Goal: Transaction & Acquisition: Purchase product/service

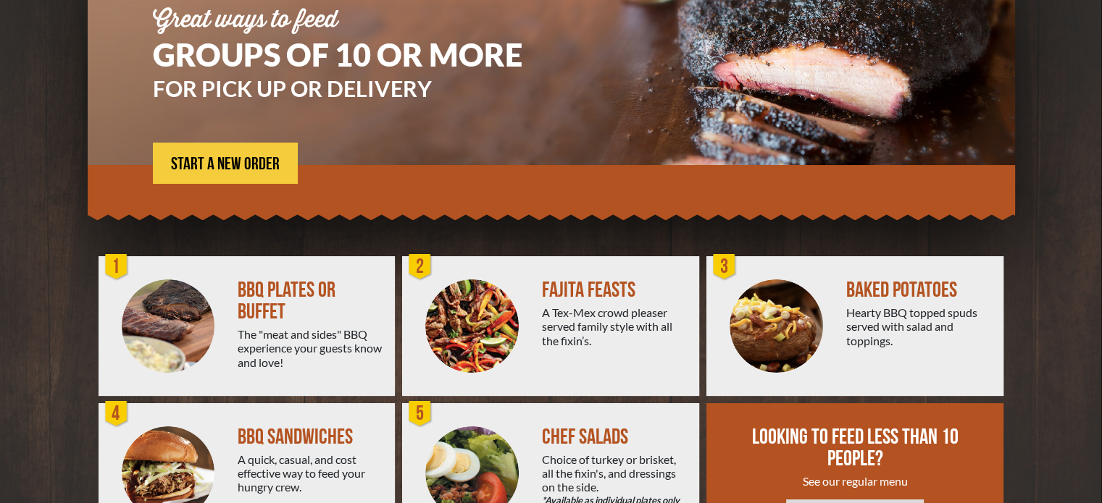
scroll to position [217, 0]
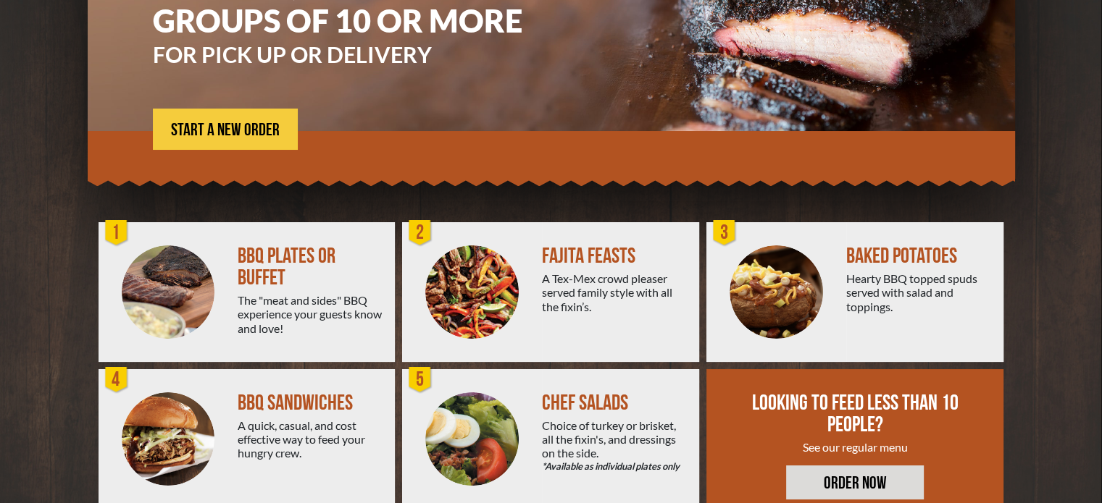
click at [280, 282] on div "BBQ PLATES OR BUFFET" at bounding box center [311, 267] width 146 height 43
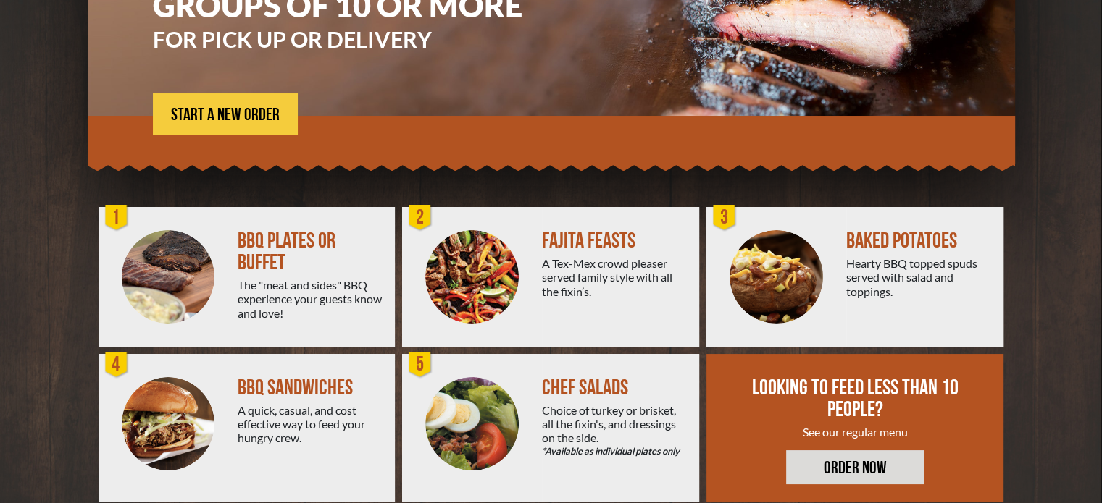
scroll to position [260, 0]
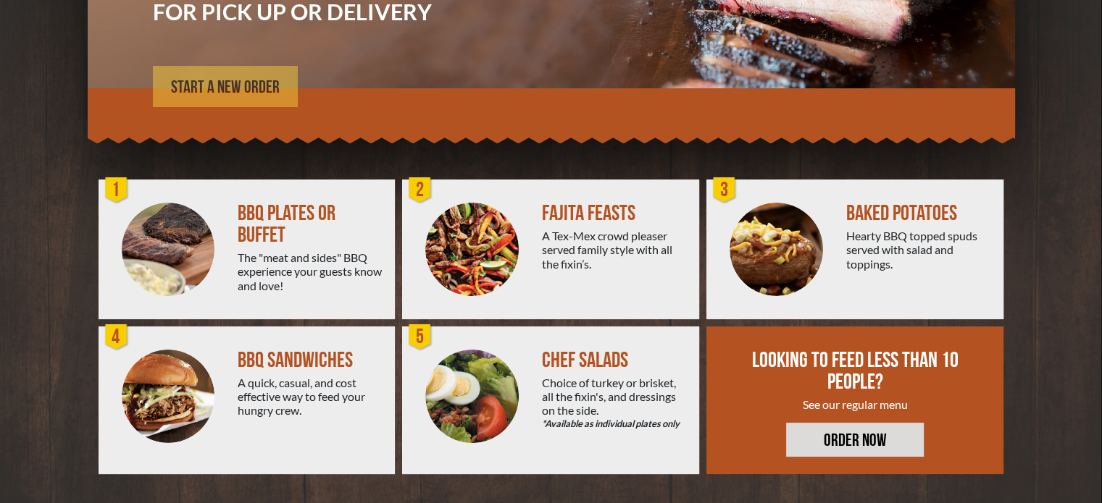
click at [222, 93] on span "START A NEW ORDER" at bounding box center [225, 87] width 109 height 17
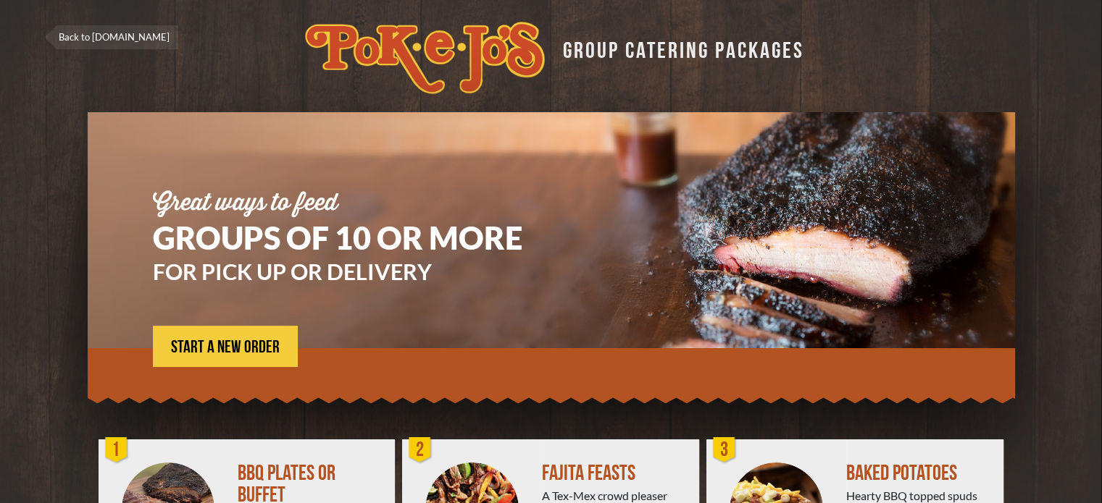
click at [94, 31] on link "Back to [DOMAIN_NAME]" at bounding box center [111, 37] width 134 height 24
